Goal: Task Accomplishment & Management: Complete application form

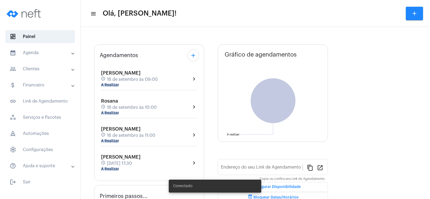
type input "[URL][DOMAIN_NAME]"
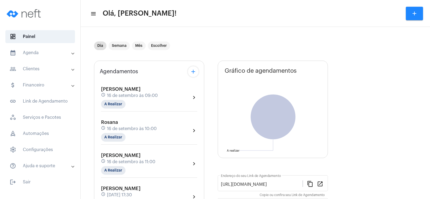
scroll to position [54, 0]
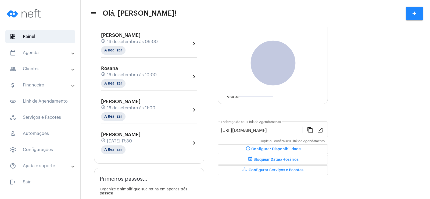
click at [119, 44] on span "16 de setembro às 09:00" at bounding box center [132, 41] width 51 height 5
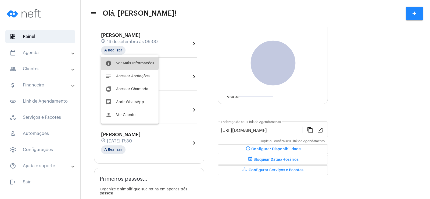
click at [126, 61] on button "info Ver Mais Informações" at bounding box center [129, 63] width 57 height 13
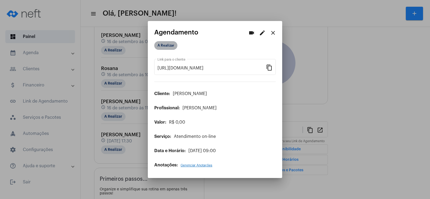
click at [171, 46] on mat-chip "A Realizar" at bounding box center [165, 45] width 23 height 9
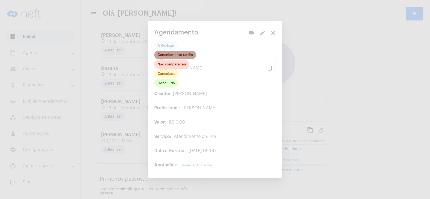
click at [173, 55] on mat-chip "Cancelamento tardio" at bounding box center [175, 55] width 42 height 9
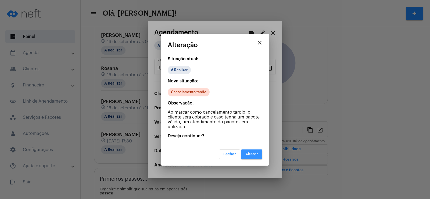
click at [245, 150] on button "Alterar" at bounding box center [251, 154] width 21 height 10
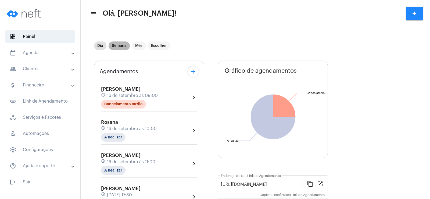
click at [123, 46] on mat-chip "Semana" at bounding box center [119, 45] width 21 height 9
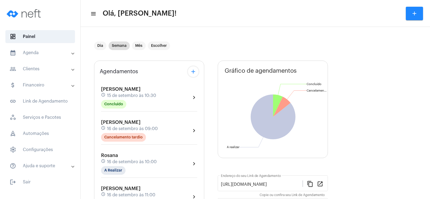
click at [191, 70] on mat-icon "add" at bounding box center [193, 71] width 6 height 6
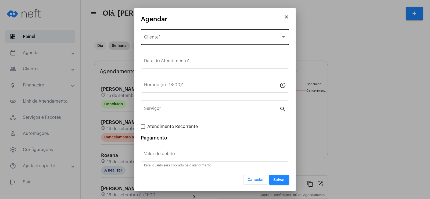
click at [171, 37] on span "Selecione o Cliente" at bounding box center [212, 38] width 137 height 5
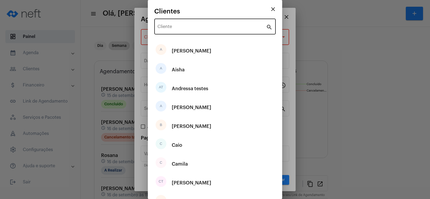
click at [167, 25] on div "Cliente" at bounding box center [211, 25] width 109 height 17
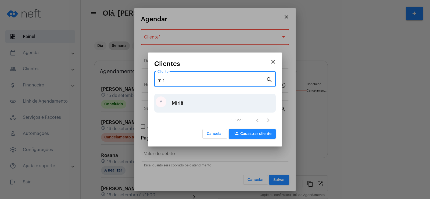
type input "mir"
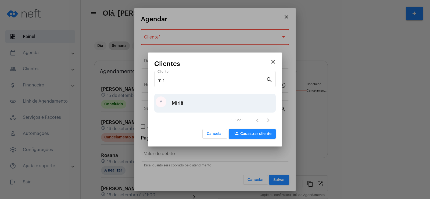
click at [189, 101] on div "M Miriã" at bounding box center [214, 103] width 121 height 19
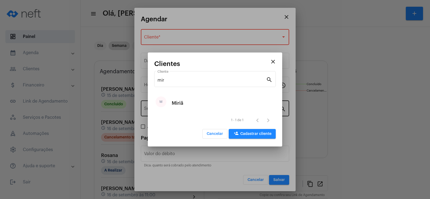
type input "R$"
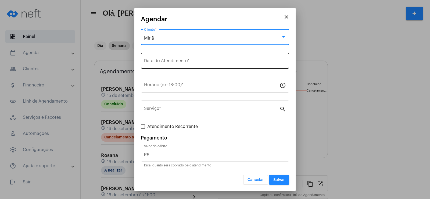
click at [178, 63] on input "Data do Atendimento *" at bounding box center [215, 61] width 142 height 5
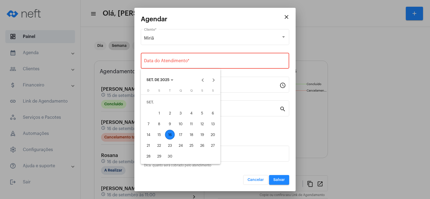
click at [182, 132] on div "17" at bounding box center [181, 135] width 10 height 10
type input "[DATE]"
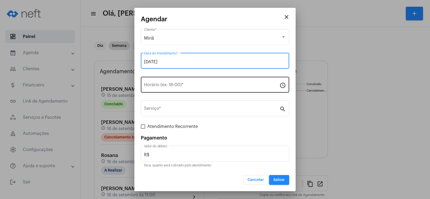
click at [156, 83] on input "Horário (ex: 18:00) *" at bounding box center [211, 85] width 135 height 5
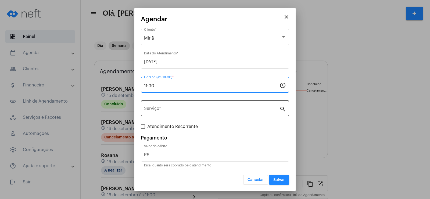
type input "11:30"
click at [159, 107] on input "Serviço *" at bounding box center [211, 109] width 135 height 5
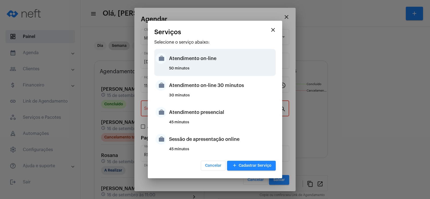
click at [178, 62] on div "Atendimento on-line" at bounding box center [221, 58] width 105 height 16
type input "Atendimento on-line"
type input "R$ 0"
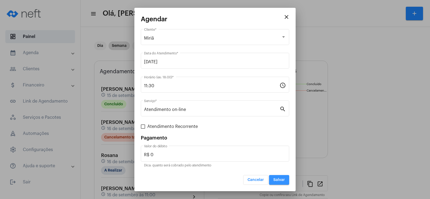
click at [283, 179] on span "Salvar" at bounding box center [279, 180] width 12 height 4
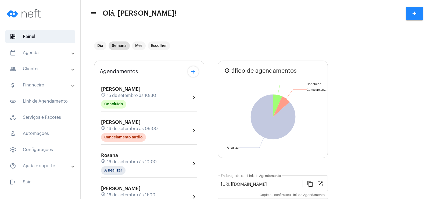
click at [47, 68] on mat-panel-title "people_outline Clientes" at bounding box center [41, 69] width 62 height 6
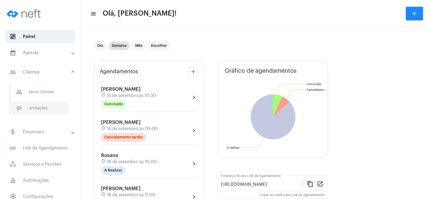
click at [42, 108] on span "notes Anotações" at bounding box center [40, 108] width 57 height 13
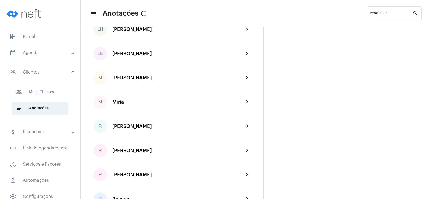
scroll to position [806, 0]
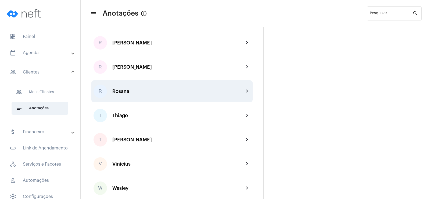
click at [123, 85] on div "R Rosana chevron_right" at bounding box center [171, 91] width 161 height 22
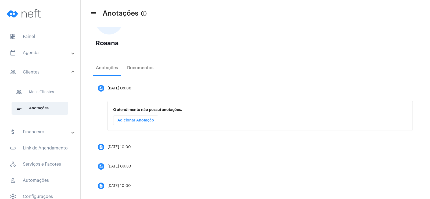
scroll to position [54, 0]
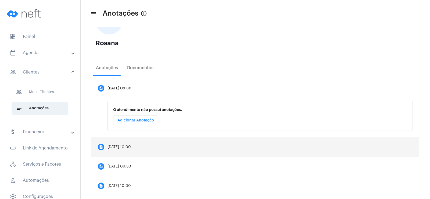
click at [122, 146] on div "[DATE] 10:00" at bounding box center [118, 147] width 23 height 4
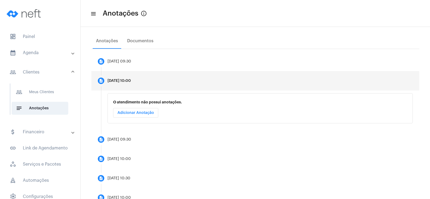
scroll to position [107, 0]
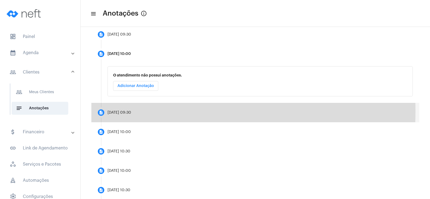
click at [115, 111] on div "[DATE] 09:30" at bounding box center [119, 112] width 24 height 4
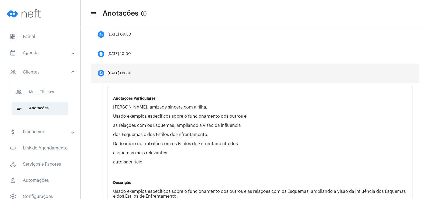
scroll to position [161, 0]
